Goal: Task Accomplishment & Management: Manage account settings

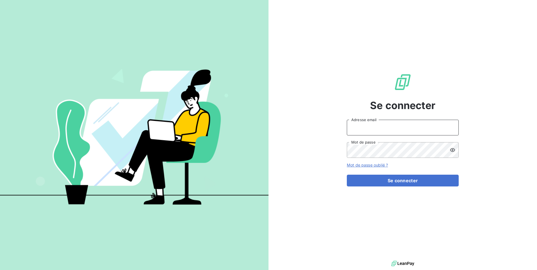
click at [390, 130] on input "Adresse email" at bounding box center [403, 128] width 112 height 16
type input "admin@provencefroid"
click at [347, 174] on button "Se connecter" at bounding box center [403, 180] width 112 height 12
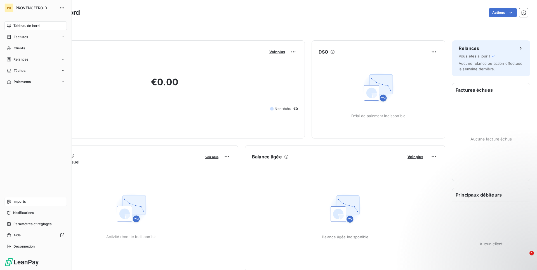
click at [22, 201] on span "Imports" at bounding box center [19, 201] width 12 height 5
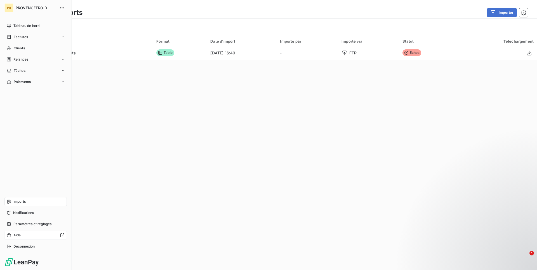
click at [34, 238] on div "Aide" at bounding box center [35, 234] width 62 height 9
click at [27, 246] on span "Déconnexion" at bounding box center [24, 245] width 22 height 5
